Goal: Task Accomplishment & Management: Manage account settings

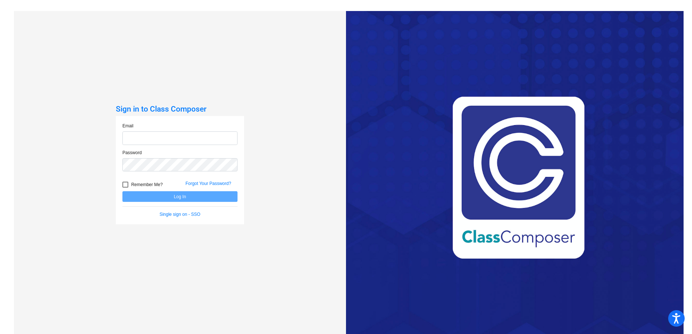
type input "[EMAIL_ADDRESS][DOMAIN_NAME]"
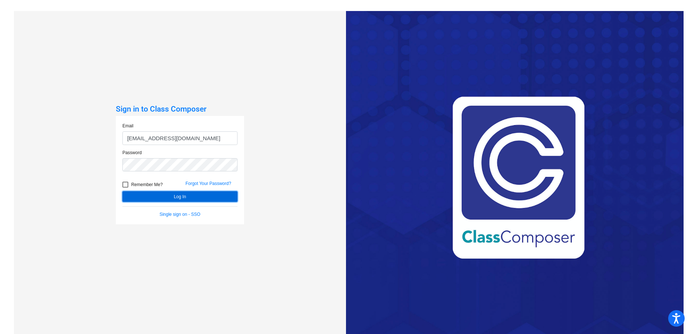
click at [190, 194] on button "Log In" at bounding box center [179, 196] width 115 height 11
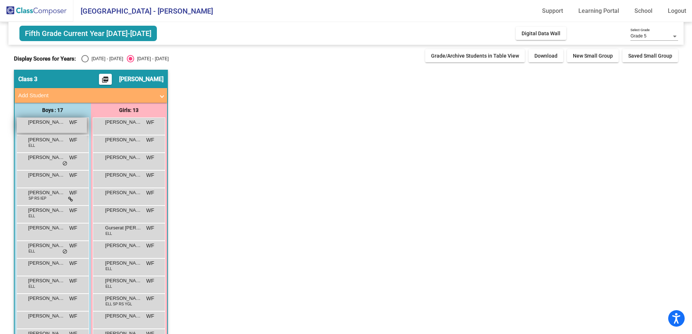
click at [37, 123] on span "[PERSON_NAME]" at bounding box center [46, 121] width 37 height 7
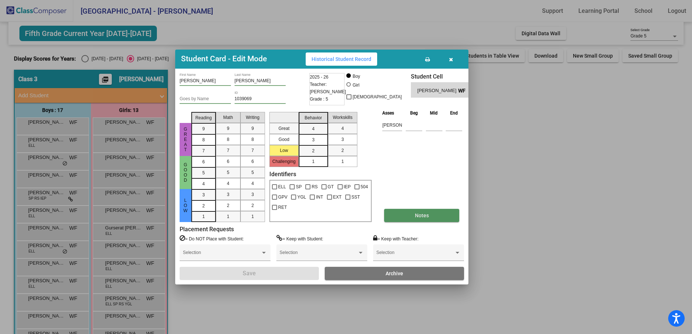
click at [418, 217] on span "Notes" at bounding box center [422, 215] width 14 height 6
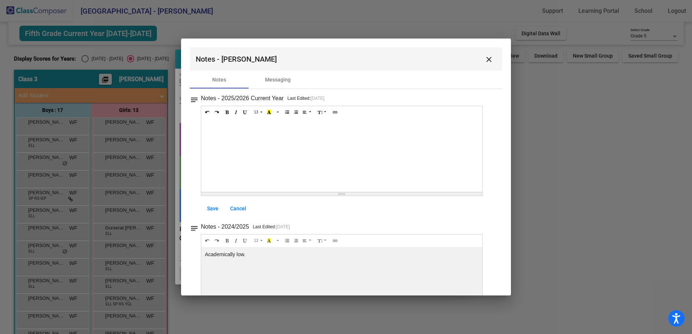
click at [485, 60] on mat-icon "close" at bounding box center [489, 59] width 9 height 9
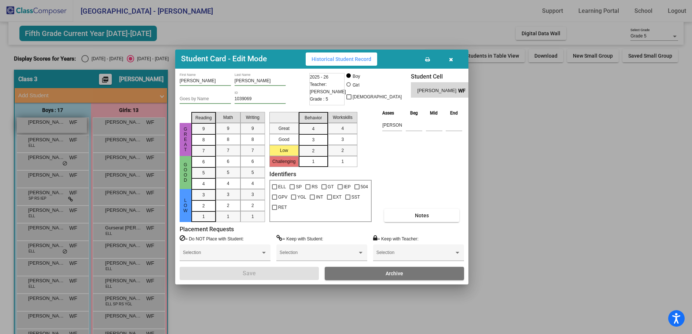
click at [65, 125] on div at bounding box center [346, 167] width 692 height 334
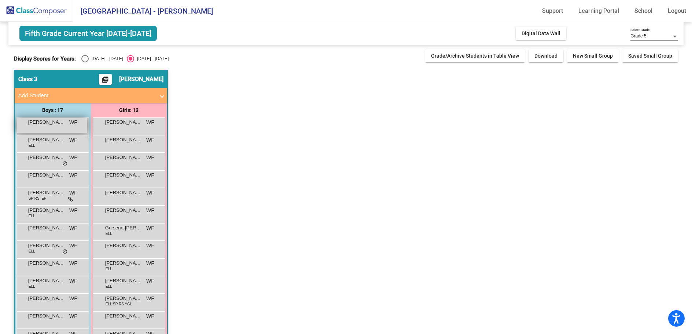
click at [65, 125] on div "[PERSON_NAME] WF lock do_not_disturb_alt" at bounding box center [52, 125] width 70 height 15
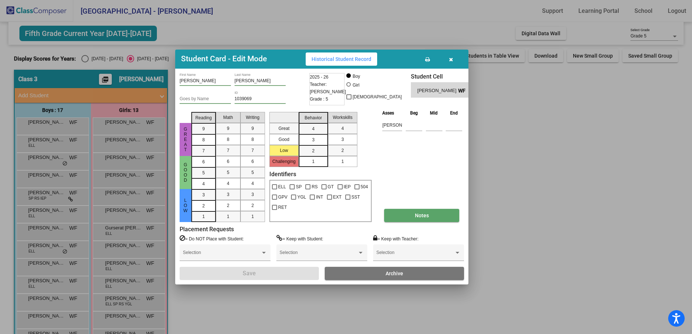
click at [415, 219] on button "Notes" at bounding box center [421, 215] width 75 height 13
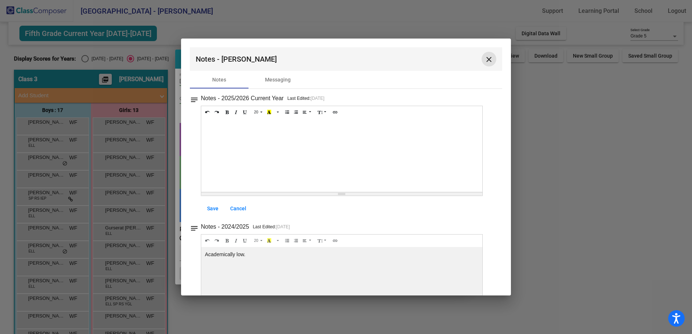
click at [489, 60] on mat-icon "close" at bounding box center [489, 59] width 9 height 9
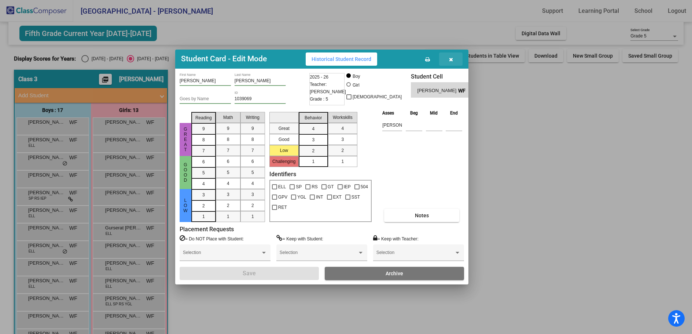
click at [451, 60] on icon "button" at bounding box center [451, 59] width 4 height 5
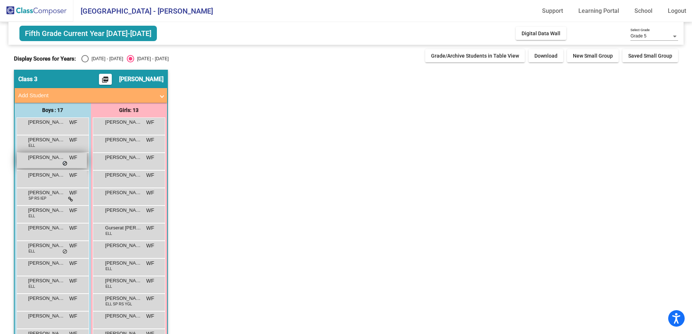
click at [64, 161] on span "do_not_disturb_alt" at bounding box center [64, 164] width 5 height 6
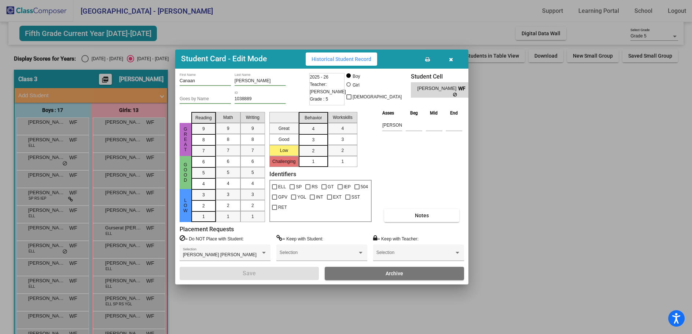
click at [66, 196] on div at bounding box center [346, 167] width 692 height 334
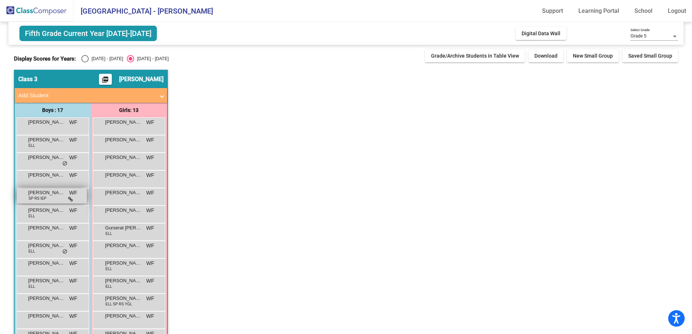
click at [73, 196] on span at bounding box center [70, 199] width 5 height 6
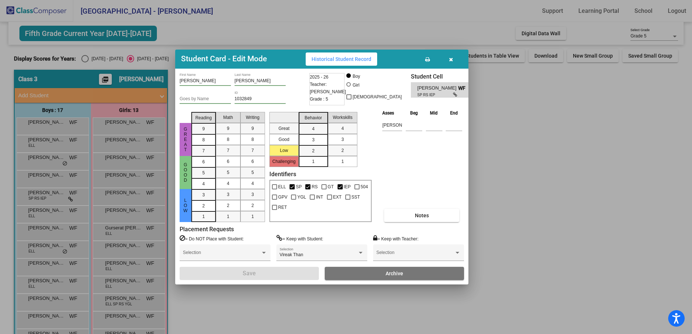
click at [71, 249] on div at bounding box center [346, 167] width 692 height 334
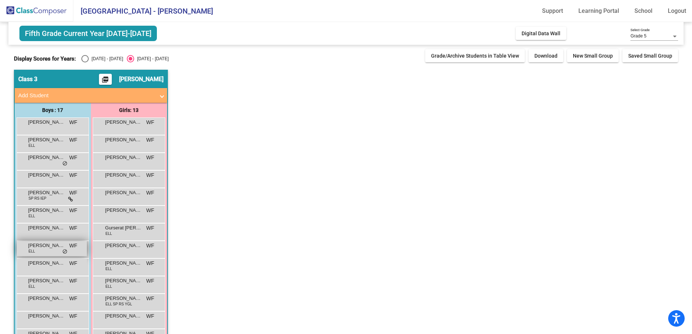
click at [70, 249] on span "WF" at bounding box center [73, 246] width 8 height 8
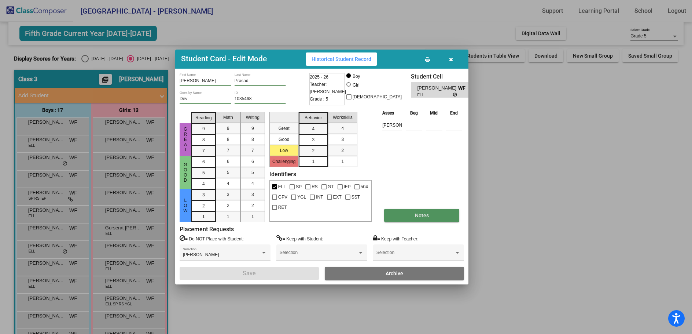
click at [420, 215] on span "Notes" at bounding box center [422, 215] width 14 height 6
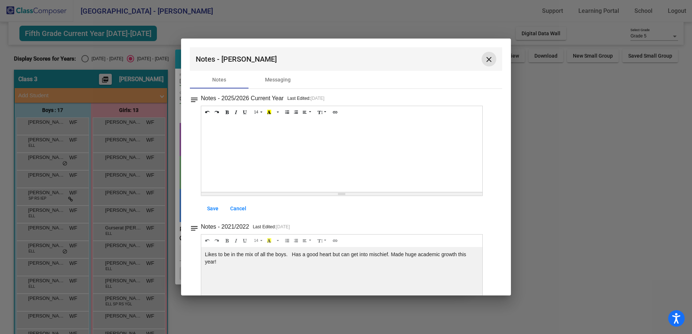
click at [486, 60] on mat-icon "close" at bounding box center [489, 59] width 9 height 9
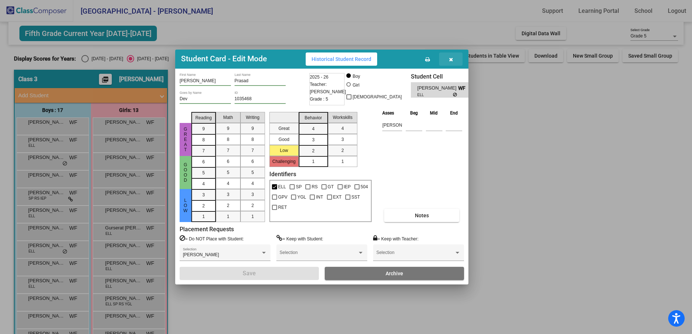
click at [449, 59] on icon "button" at bounding box center [451, 59] width 4 height 5
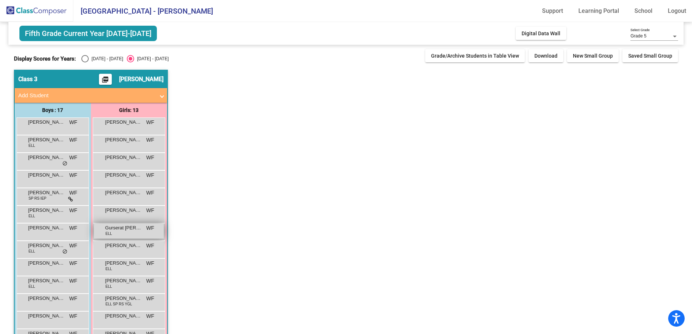
click at [139, 236] on div "Gurserat [PERSON_NAME] [PERSON_NAME] lock do_not_disturb_alt" at bounding box center [129, 230] width 70 height 15
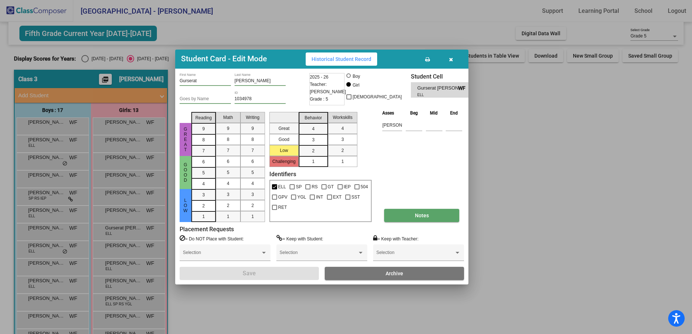
click at [405, 212] on button "Notes" at bounding box center [421, 215] width 75 height 13
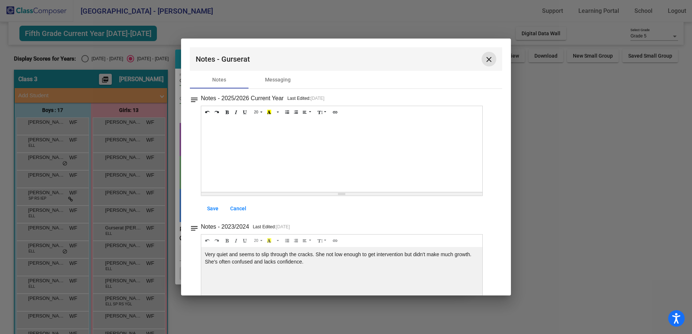
click at [486, 60] on mat-icon "close" at bounding box center [489, 59] width 9 height 9
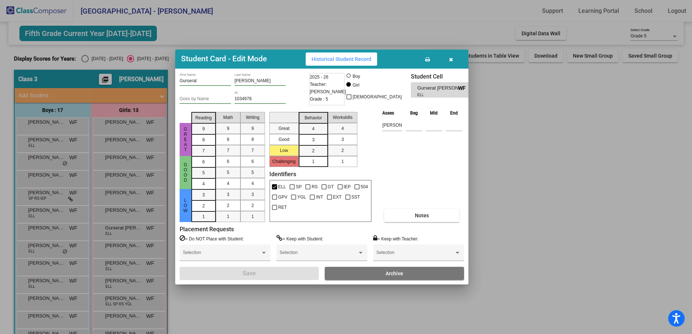
click at [128, 254] on div at bounding box center [346, 167] width 692 height 334
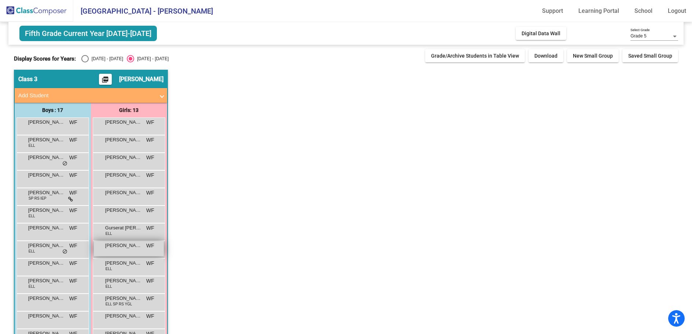
click at [131, 250] on div "[PERSON_NAME] [PERSON_NAME] lock do_not_disturb_alt" at bounding box center [129, 248] width 70 height 15
click at [148, 244] on span "WF" at bounding box center [150, 246] width 8 height 8
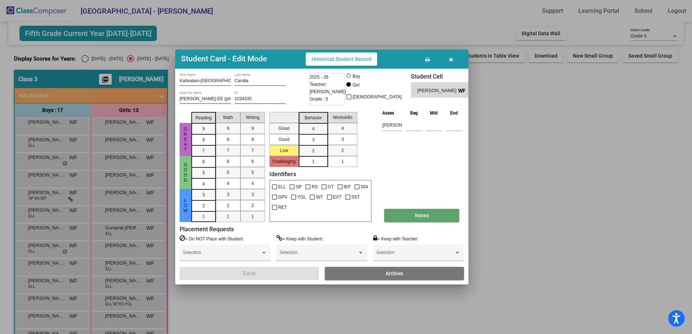
click at [430, 215] on button "Notes" at bounding box center [421, 215] width 75 height 13
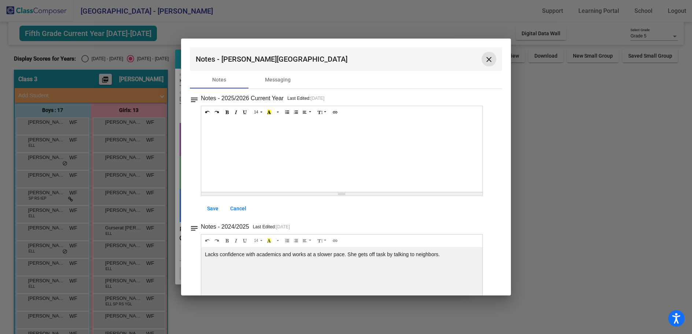
click at [485, 59] on mat-icon "close" at bounding box center [489, 59] width 9 height 9
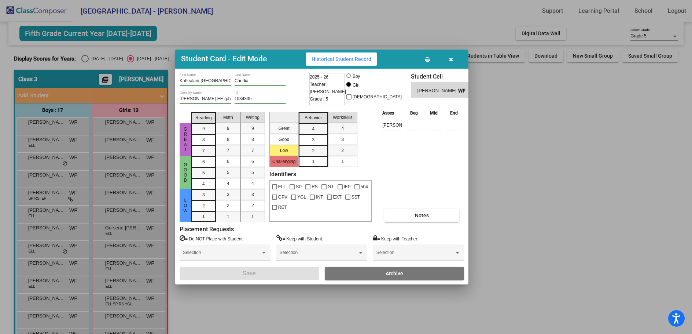
click at [48, 283] on div at bounding box center [346, 167] width 692 height 334
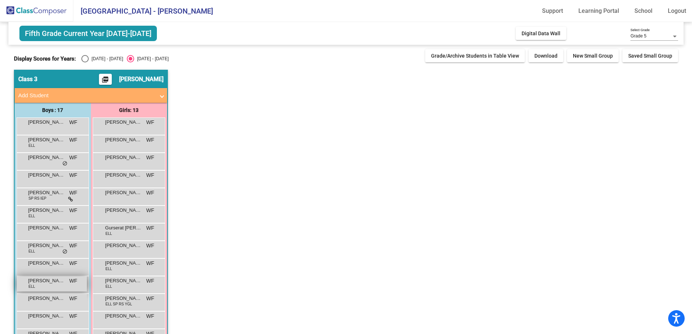
click at [48, 282] on span "[PERSON_NAME]" at bounding box center [46, 280] width 37 height 7
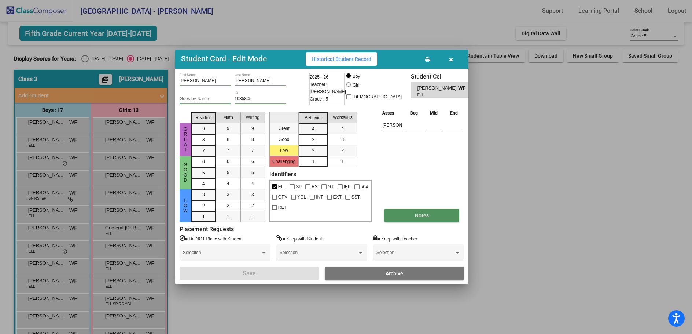
click at [421, 214] on span "Notes" at bounding box center [422, 215] width 14 height 6
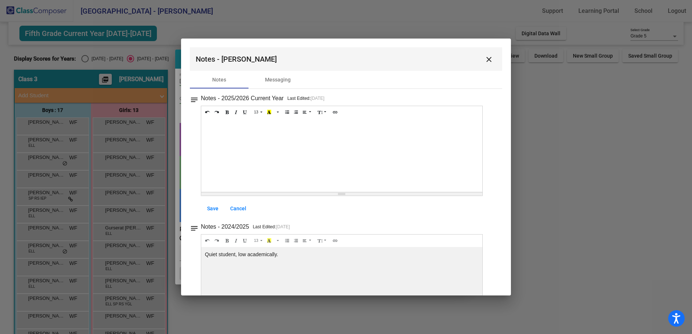
click at [487, 60] on mat-icon "close" at bounding box center [489, 59] width 9 height 9
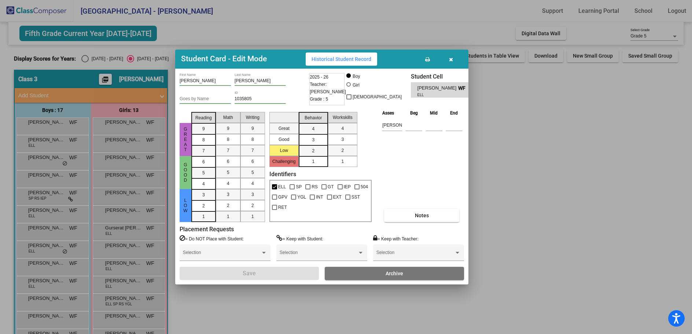
click at [221, 29] on div at bounding box center [346, 167] width 692 height 334
